Goal: Task Accomplishment & Management: Manage account settings

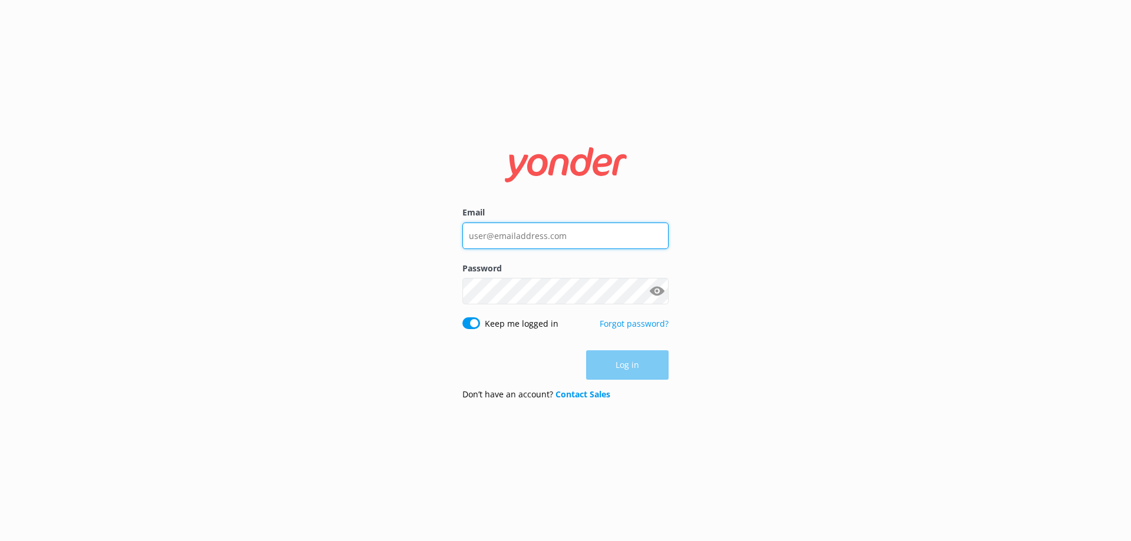
type input "[EMAIL_ADDRESS][DOMAIN_NAME]"
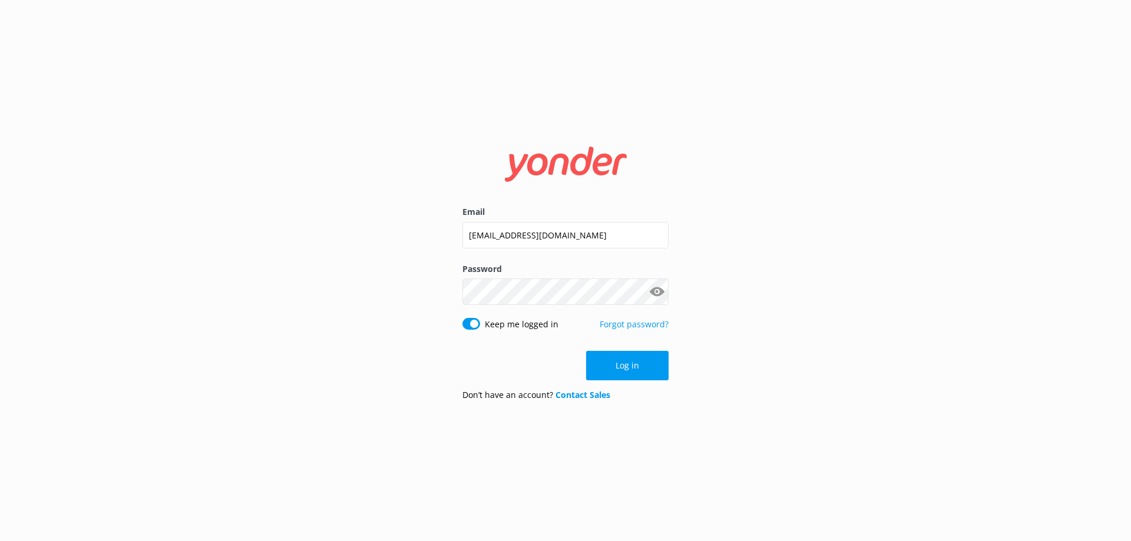
click at [634, 360] on div "Log in" at bounding box center [565, 365] width 206 height 29
click at [629, 369] on button "Log in" at bounding box center [627, 365] width 82 height 29
